Goal: Submit feedback/report problem

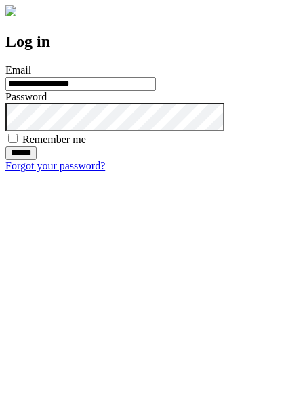
click at [37, 160] on input "******" at bounding box center [20, 154] width 31 height 14
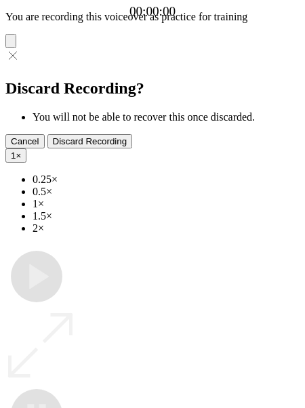
type input "**********"
